Goal: Information Seeking & Learning: Learn about a topic

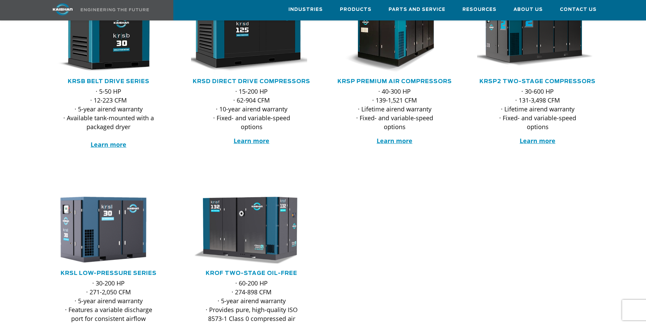
scroll to position [34, 0]
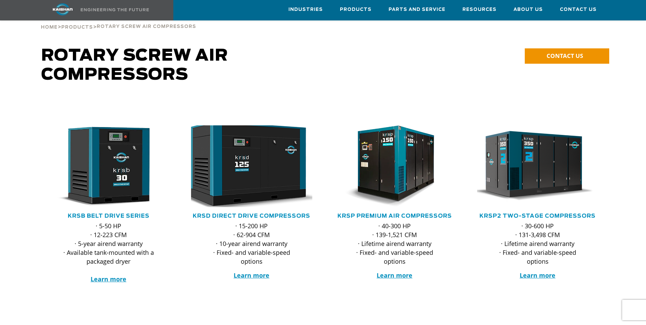
click at [253, 167] on img at bounding box center [246, 166] width 133 height 90
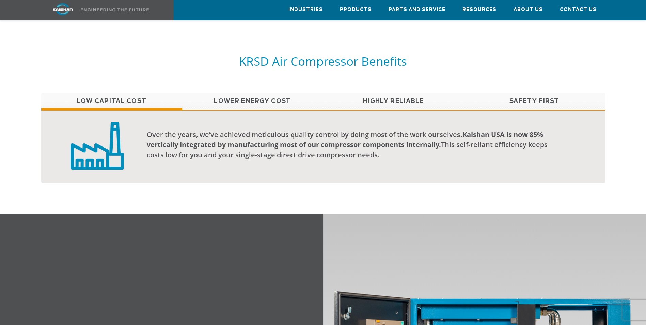
scroll to position [545, 0]
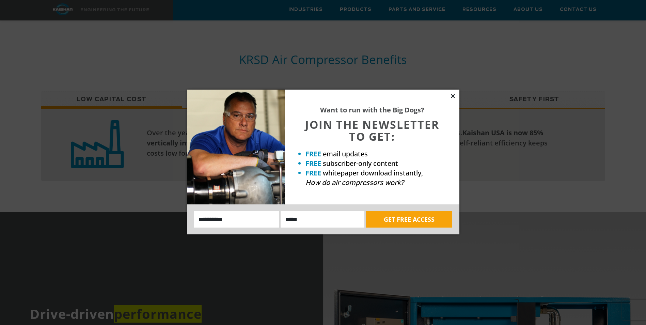
click at [453, 97] on icon at bounding box center [453, 96] width 6 height 6
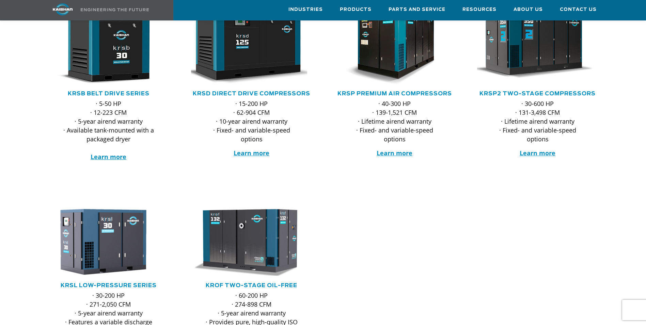
scroll to position [68, 0]
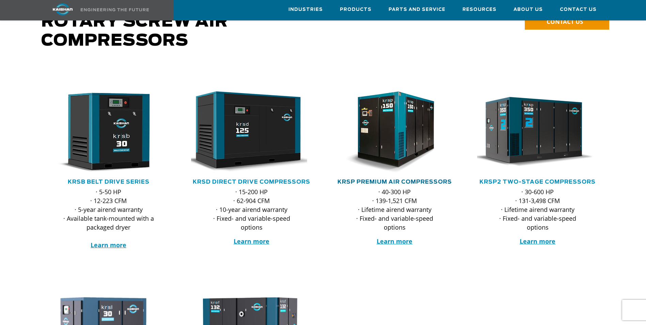
click at [404, 179] on link "KRSP Premium Air Compressors" at bounding box center [394, 181] width 114 height 5
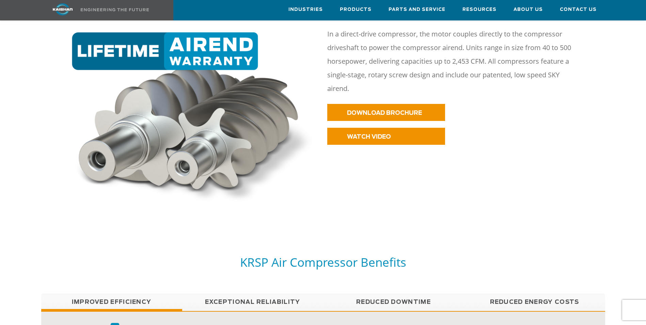
scroll to position [511, 0]
